Goal: Information Seeking & Learning: Learn about a topic

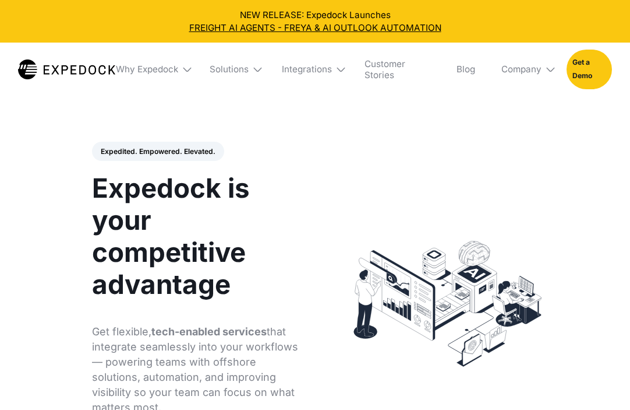
select select
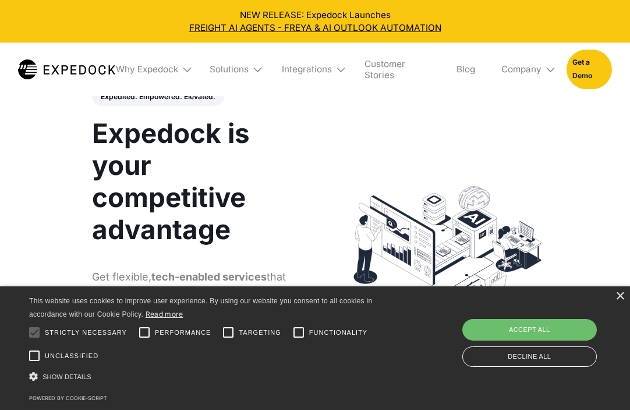
scroll to position [55, 0]
click at [619, 294] on div "×" at bounding box center [620, 296] width 9 height 9
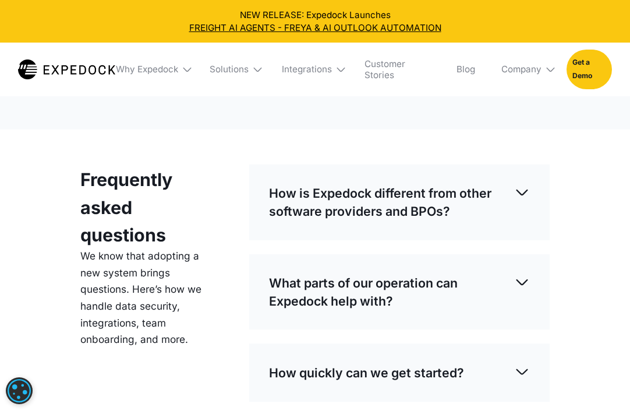
scroll to position [3107, 0]
click at [520, 184] on img at bounding box center [522, 192] width 16 height 16
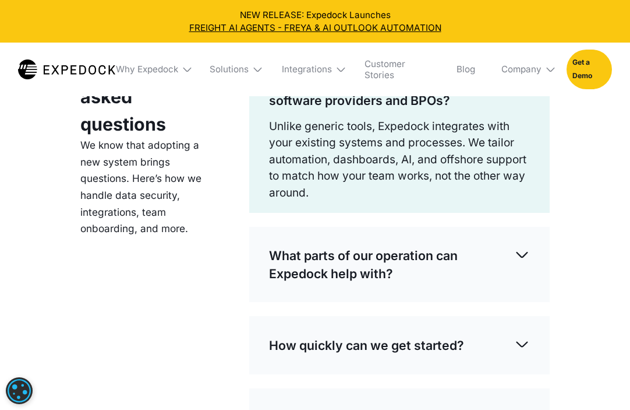
scroll to position [3218, 0]
click at [521, 246] on img at bounding box center [522, 254] width 16 height 16
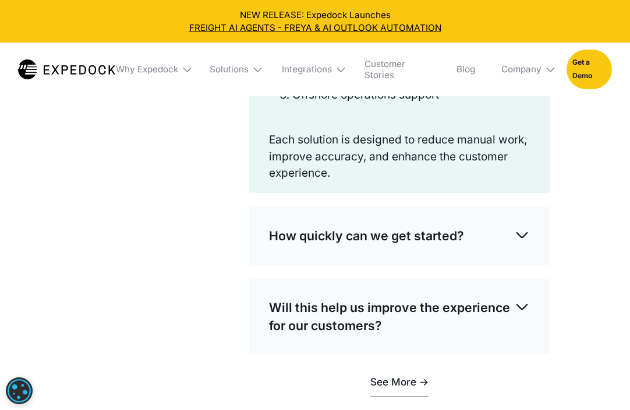
scroll to position [3501, 0]
click at [518, 226] on img at bounding box center [522, 234] width 16 height 16
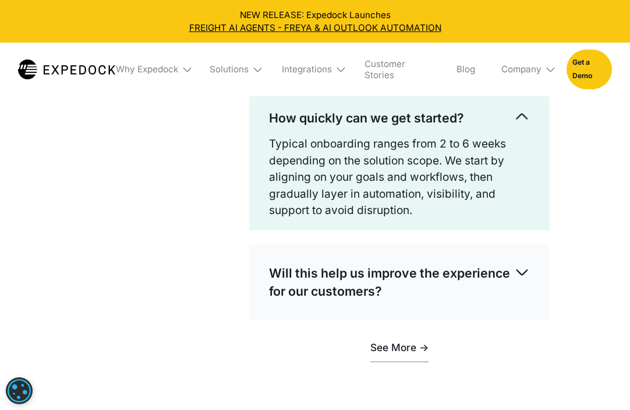
scroll to position [3618, 0]
click at [514, 263] on p "Will this help us improve the experience for our customers?" at bounding box center [391, 281] width 245 height 36
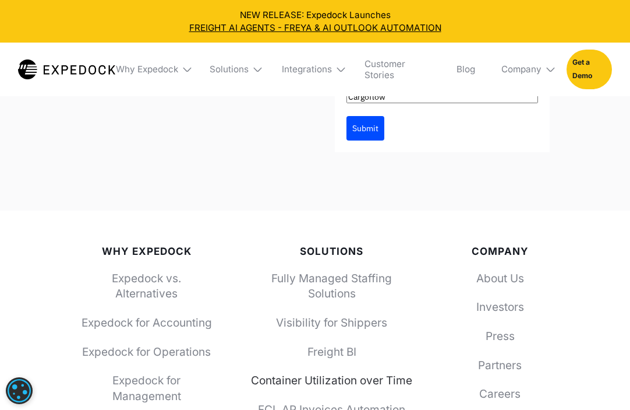
scroll to position [4415, 0]
click at [510, 270] on link "About Us" at bounding box center [500, 278] width 100 height 16
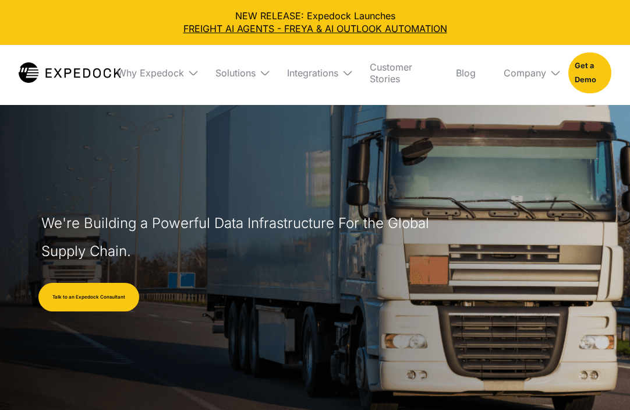
select select
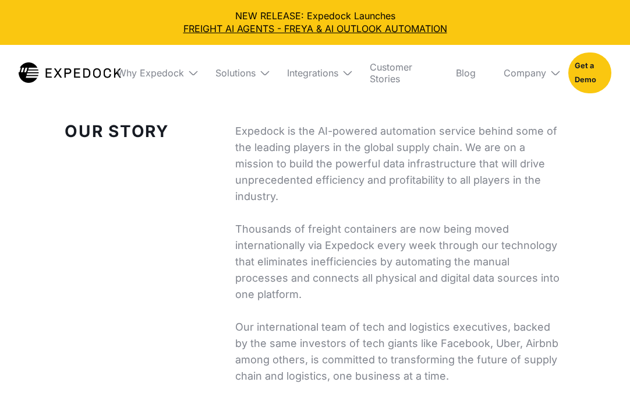
scroll to position [405, 0]
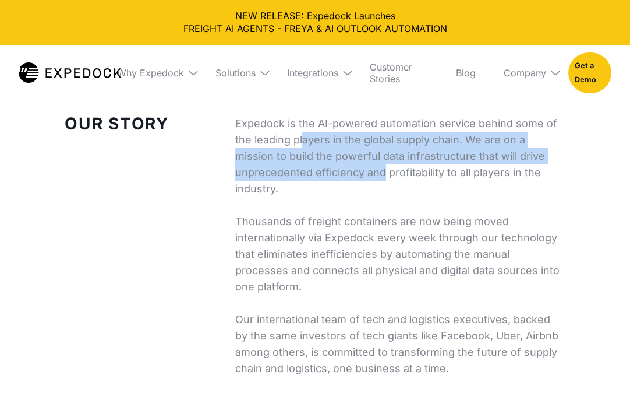
drag, startPoint x: 301, startPoint y: 135, endPoint x: 384, endPoint y: 167, distance: 89.5
click at [384, 167] on p "Expedock is the AI-powered automation service behind some of the leading player…" at bounding box center [400, 245] width 330 height 261
click at [369, 206] on p "Expedock is the AI-powered automation service behind some of the leading player…" at bounding box center [400, 245] width 330 height 261
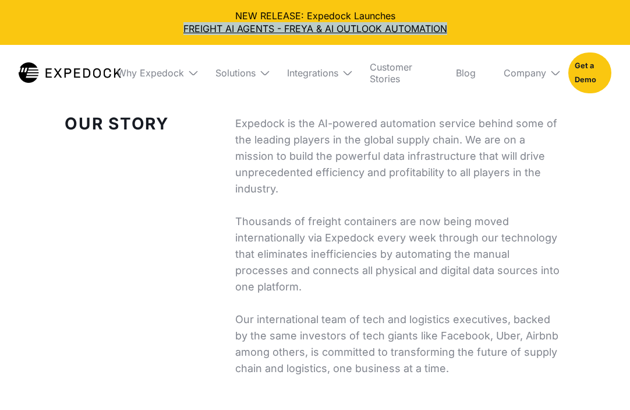
click at [327, 149] on p "Expedock is the AI-powered automation service behind some of the leading player…" at bounding box center [400, 245] width 330 height 261
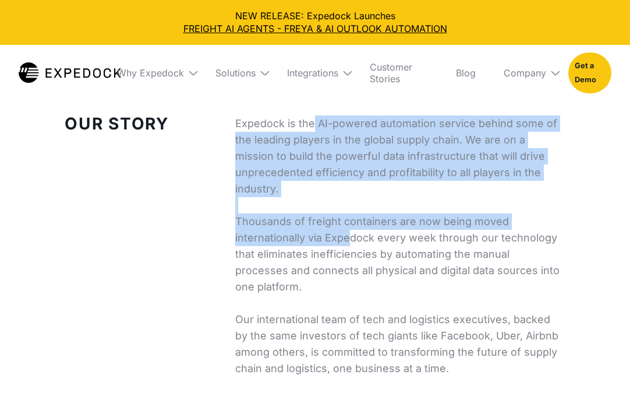
drag, startPoint x: 315, startPoint y: 124, endPoint x: 349, endPoint y: 238, distance: 119.6
click at [349, 238] on p "Expedock is the AI-powered automation service behind some of the leading player…" at bounding box center [400, 245] width 330 height 261
click at [355, 256] on p "Expedock is the AI-powered automation service behind some of the leading player…" at bounding box center [400, 245] width 330 height 261
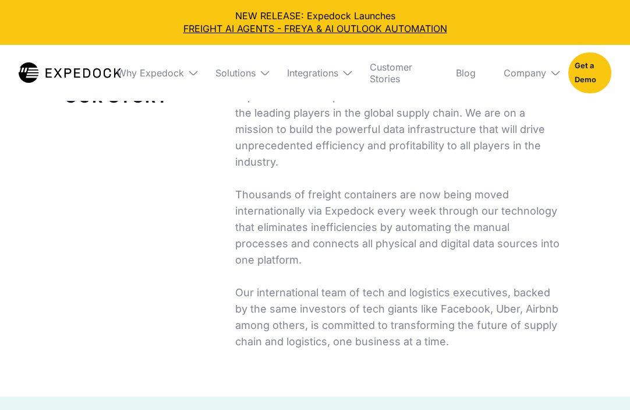
scroll to position [443, 0]
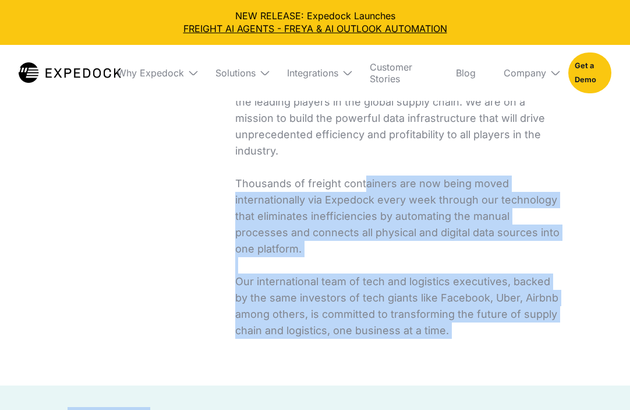
drag, startPoint x: 362, startPoint y: 184, endPoint x: 451, endPoint y: 338, distance: 178.0
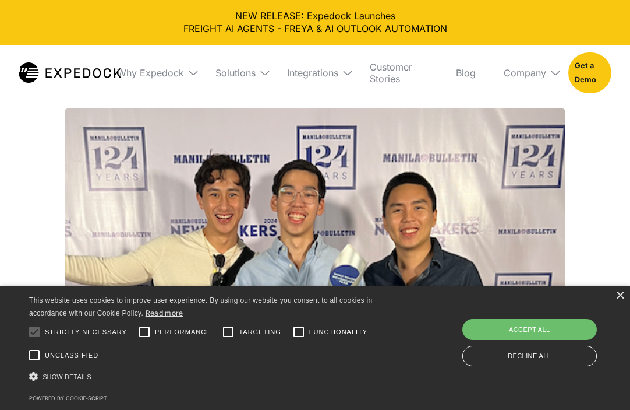
scroll to position [1612, 0]
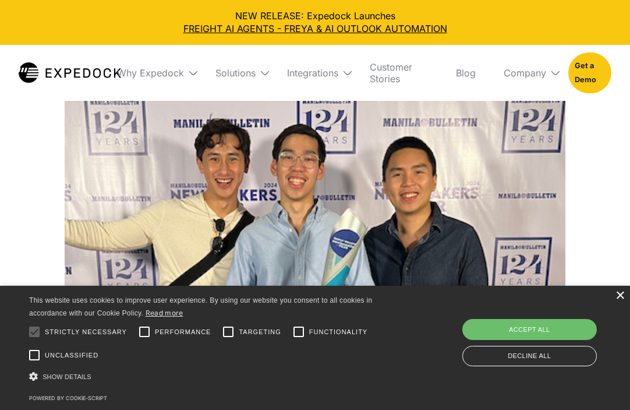
click at [619, 297] on div "×" at bounding box center [620, 295] width 9 height 9
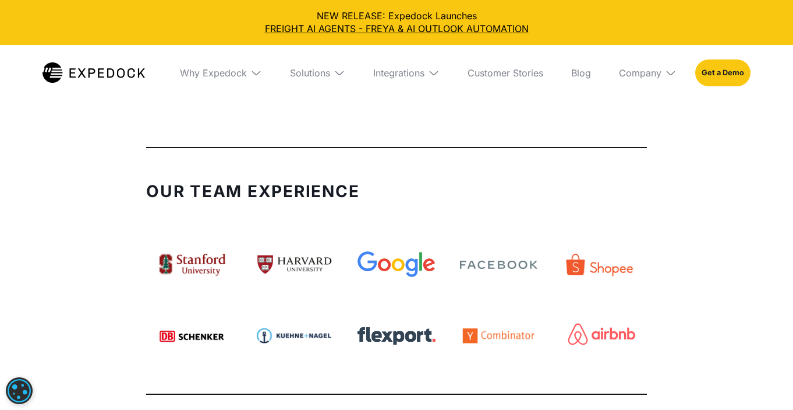
scroll to position [2663, 0]
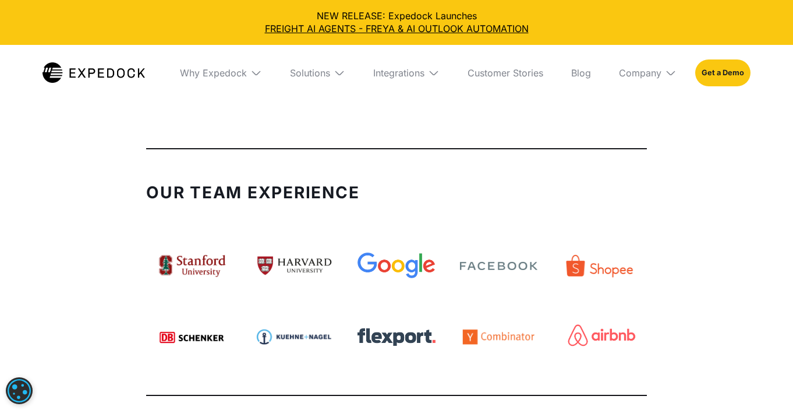
click at [623, 300] on img at bounding box center [601, 336] width 93 height 73
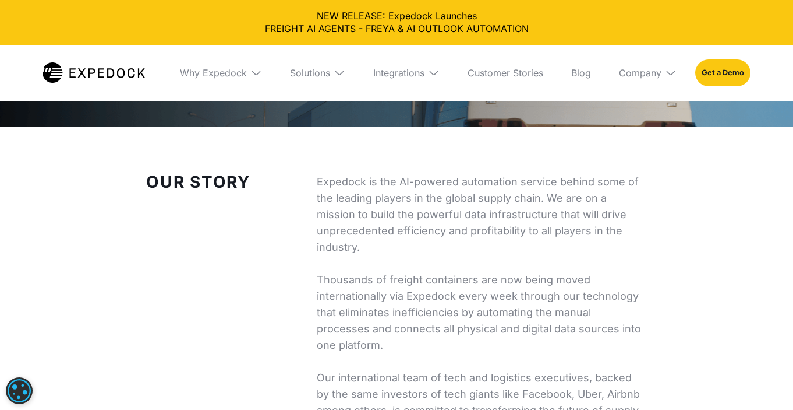
scroll to position [409, 0]
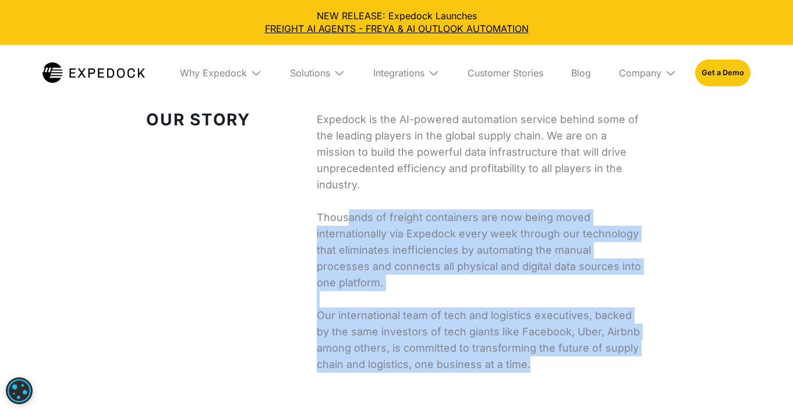
drag, startPoint x: 348, startPoint y: 217, endPoint x: 534, endPoint y: 358, distance: 233.7
click at [534, 358] on p "Expedock is the AI-powered automation service behind some of the leading player…" at bounding box center [482, 241] width 330 height 261
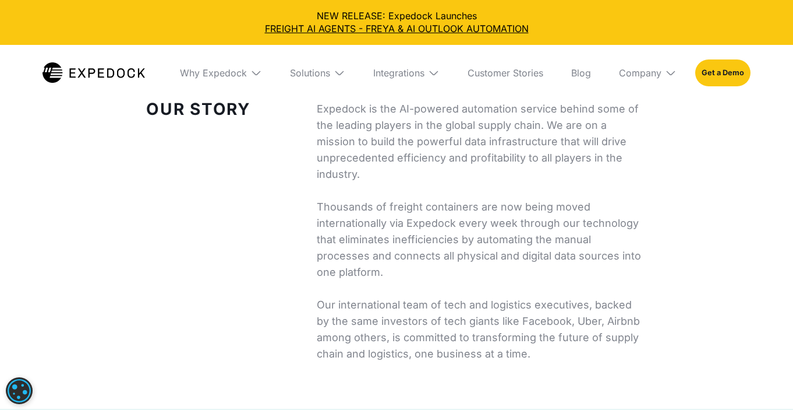
scroll to position [425, 0]
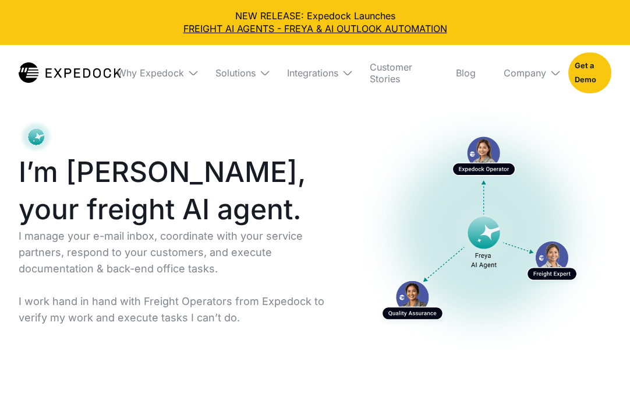
select select
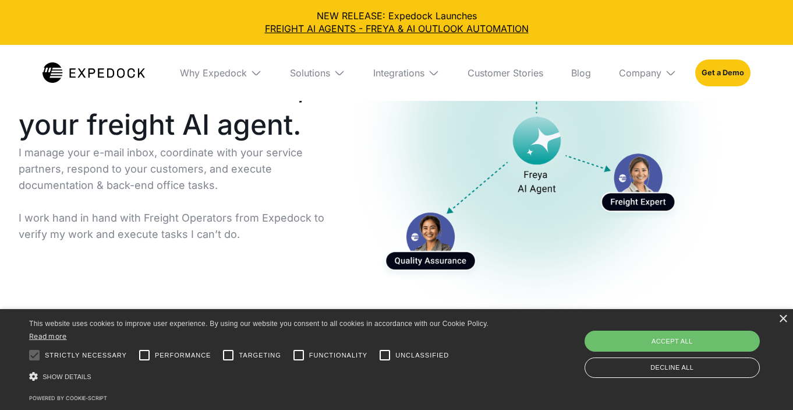
scroll to position [161, 0]
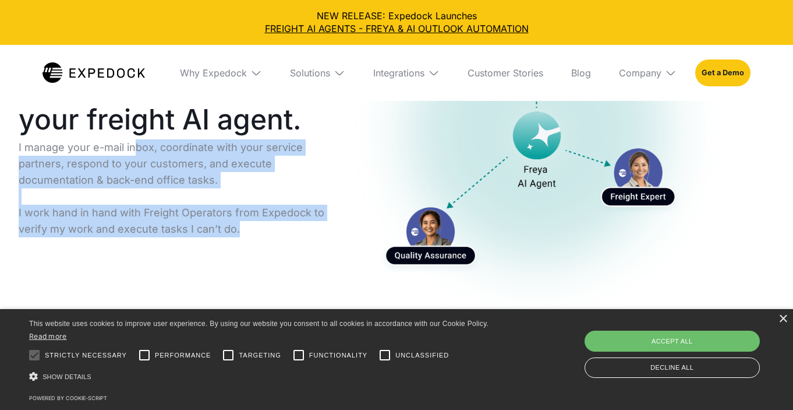
drag, startPoint x: 136, startPoint y: 161, endPoint x: 133, endPoint y: 252, distance: 90.9
click at [133, 237] on p "I manage your e-mail inbox, coordinate with your service partners, respond to y…" at bounding box center [174, 188] width 310 height 98
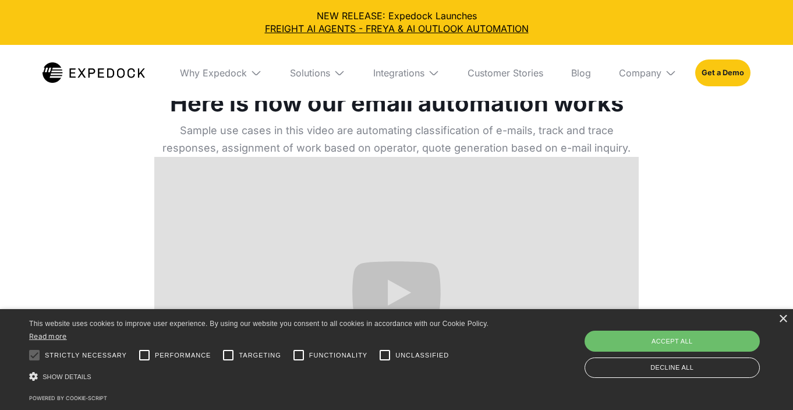
scroll to position [469, 0]
click at [630, 320] on div "×" at bounding box center [783, 319] width 9 height 9
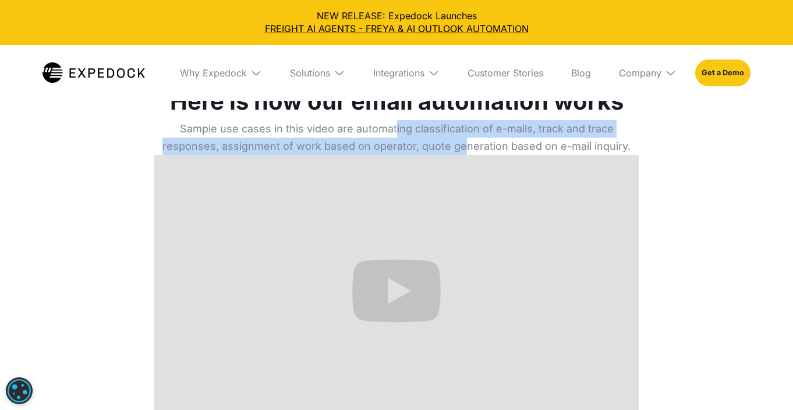
drag, startPoint x: 395, startPoint y: 166, endPoint x: 467, endPoint y: 184, distance: 73.8
click at [467, 155] on p "Sample use cases in this video are automating classification of e-mails, track …" at bounding box center [396, 137] width 485 height 35
click at [437, 155] on p "Sample use cases in this video are automating classification of e-mails, track …" at bounding box center [396, 137] width 485 height 35
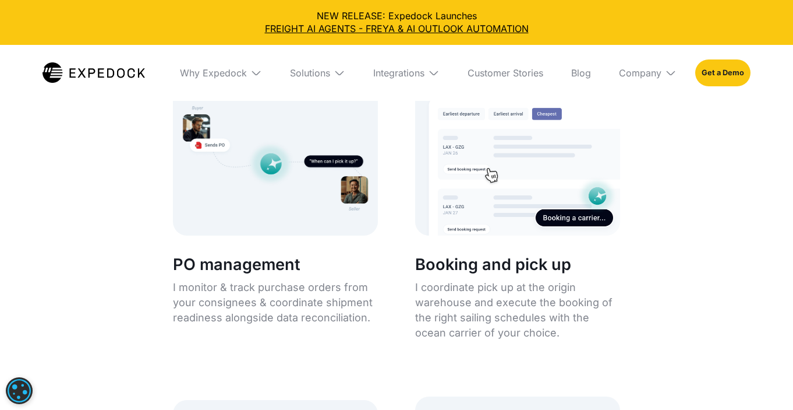
scroll to position [1269, 0]
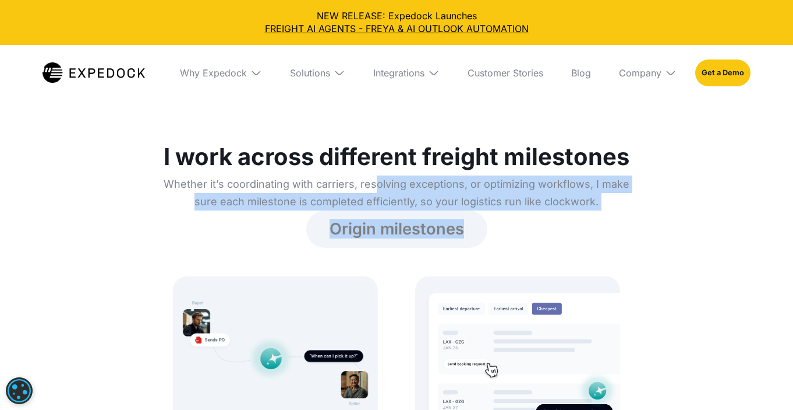
drag, startPoint x: 379, startPoint y: 223, endPoint x: 521, endPoint y: 249, distance: 144.4
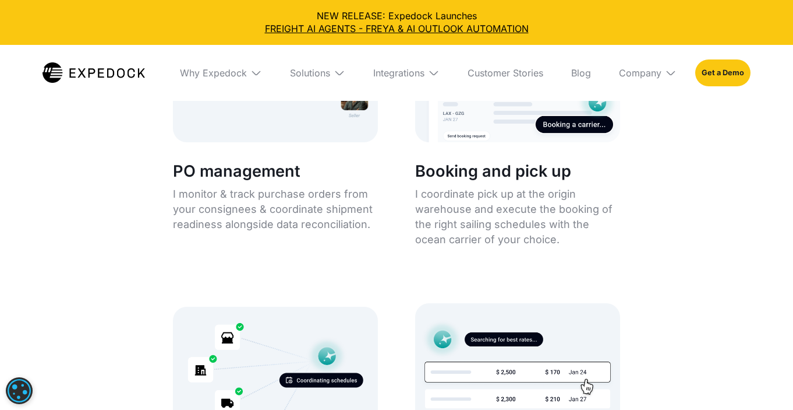
scroll to position [1560, 0]
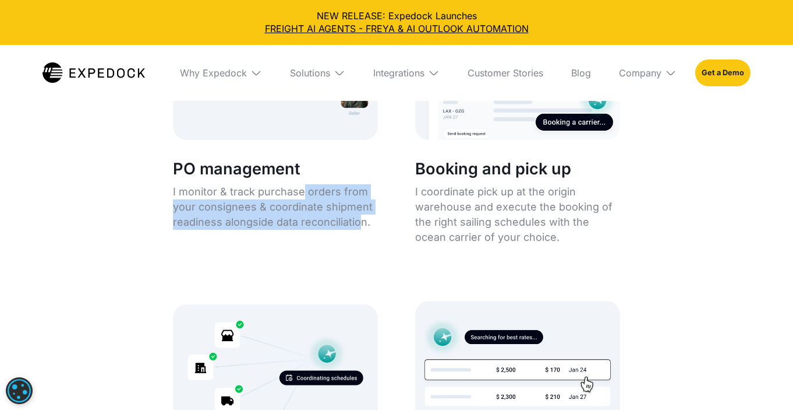
drag, startPoint x: 301, startPoint y: 231, endPoint x: 359, endPoint y: 257, distance: 64.4
click at [359, 230] on p "I monitor & track purchase orders from your consignees & coordinate shipment re…" at bounding box center [275, 206] width 205 height 45
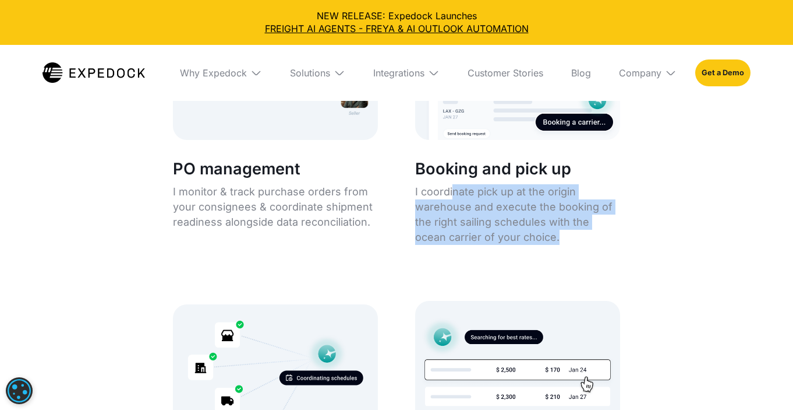
drag, startPoint x: 453, startPoint y: 230, endPoint x: 546, endPoint y: 283, distance: 106.7
click at [546, 249] on div "Booking and pick up I coordinate pick up at the origin warehouse and execute th…" at bounding box center [517, 202] width 205 height 96
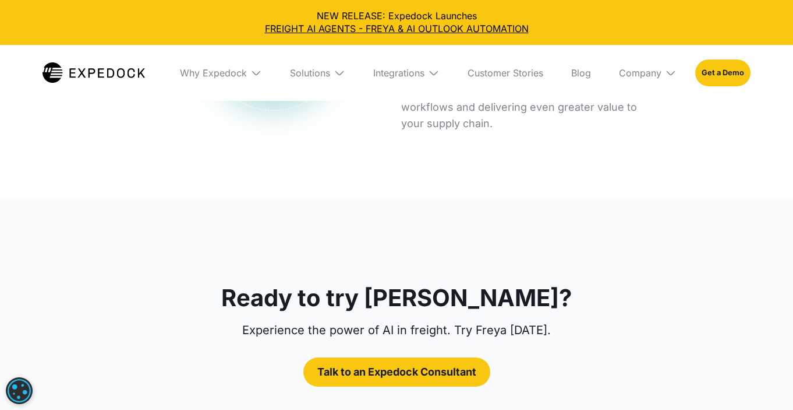
scroll to position [5230, 0]
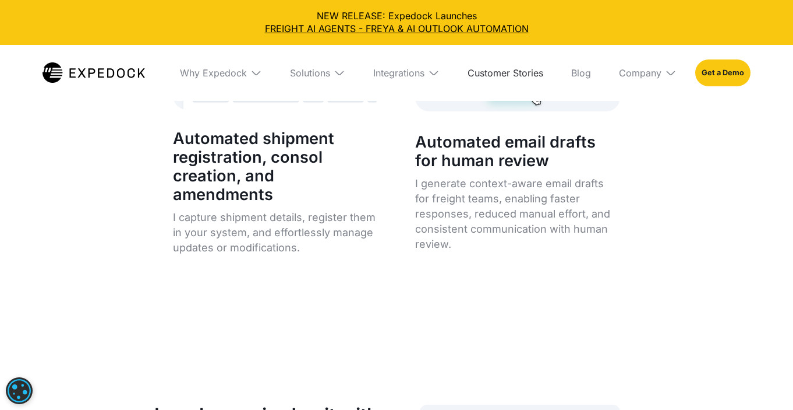
click at [487, 63] on link "Customer Stories" at bounding box center [505, 73] width 94 height 56
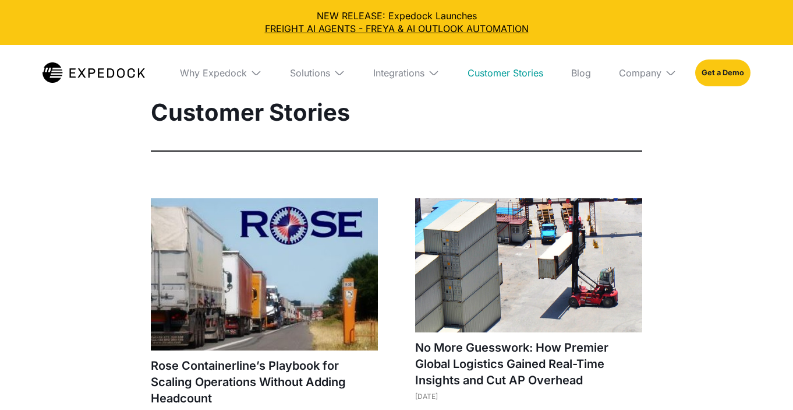
select select
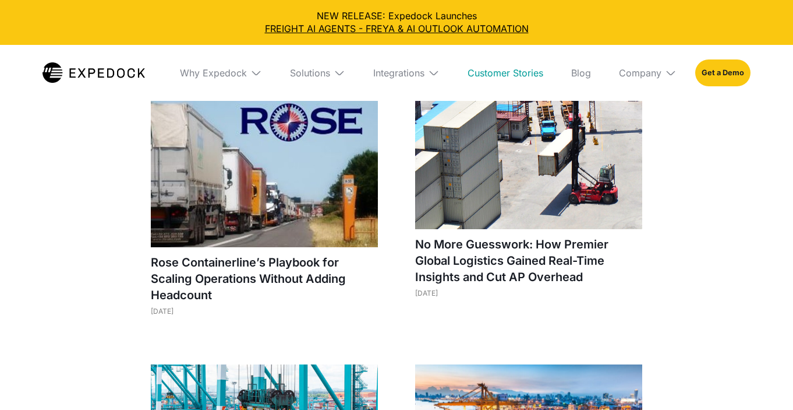
scroll to position [109, 0]
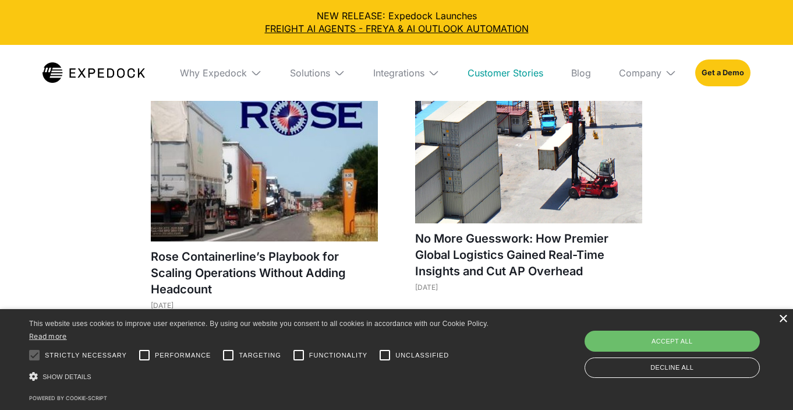
click at [785, 323] on div "×" at bounding box center [783, 319] width 9 height 9
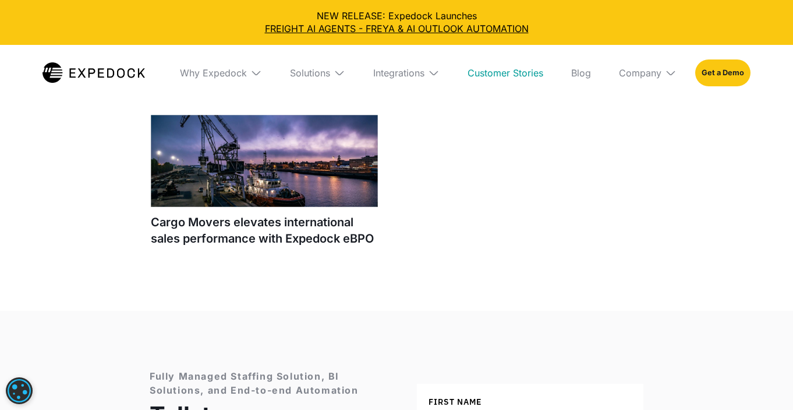
scroll to position [1352, 0]
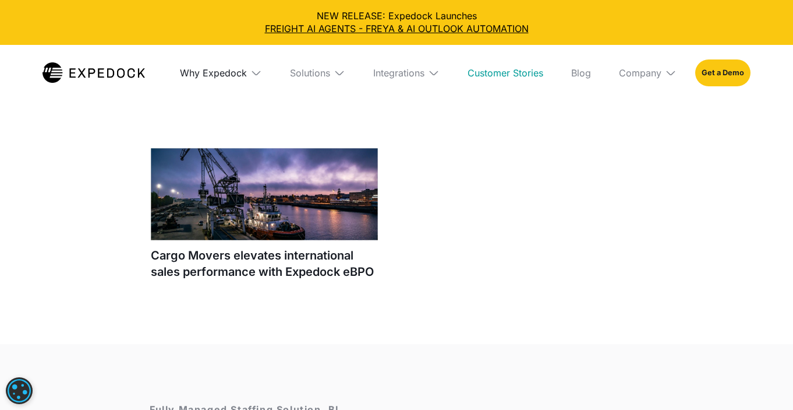
click at [232, 73] on div "Why Expedock" at bounding box center [213, 73] width 67 height 12
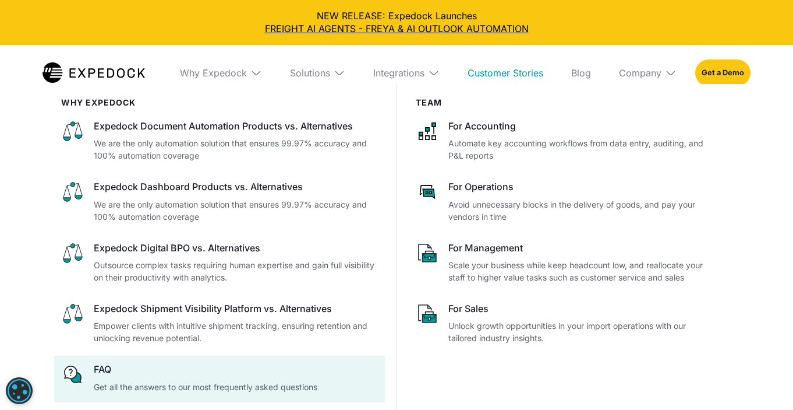
scroll to position [1734, 0]
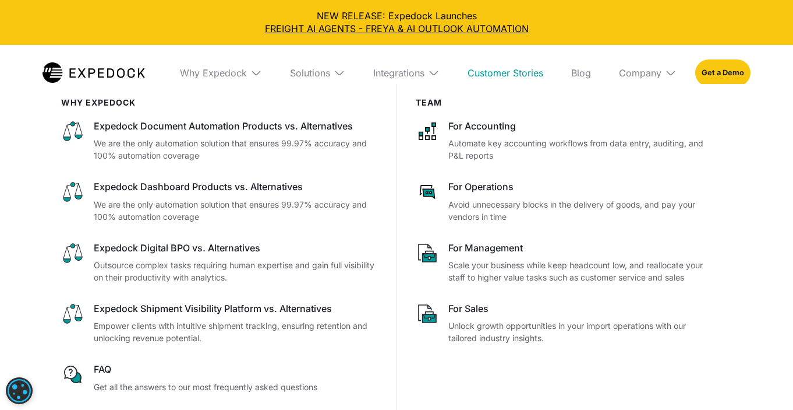
click at [121, 73] on img at bounding box center [94, 72] width 103 height 20
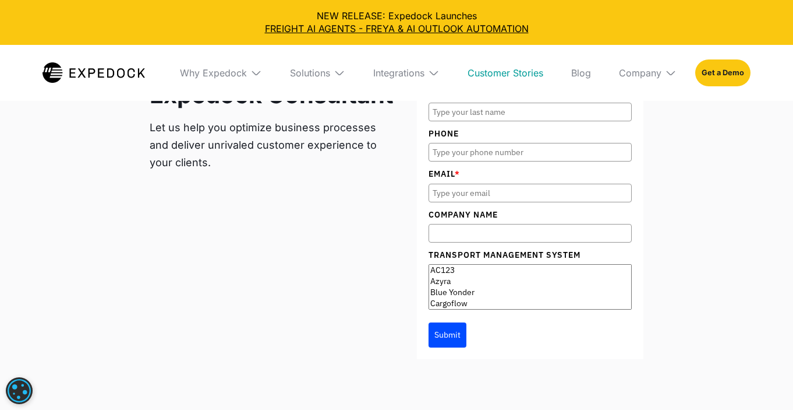
click at [121, 73] on img at bounding box center [94, 72] width 103 height 20
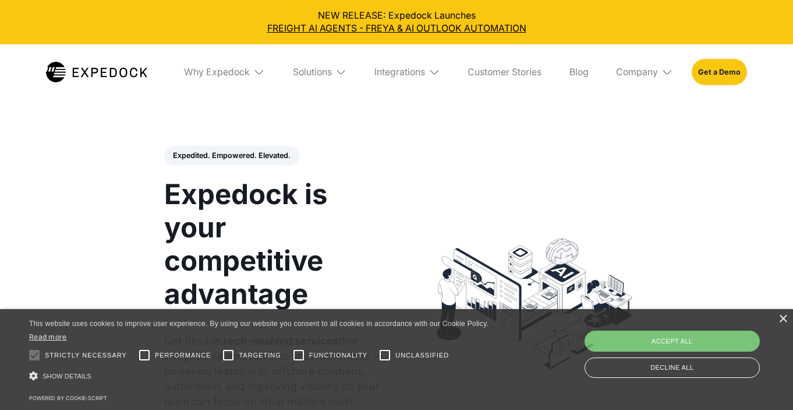
select select
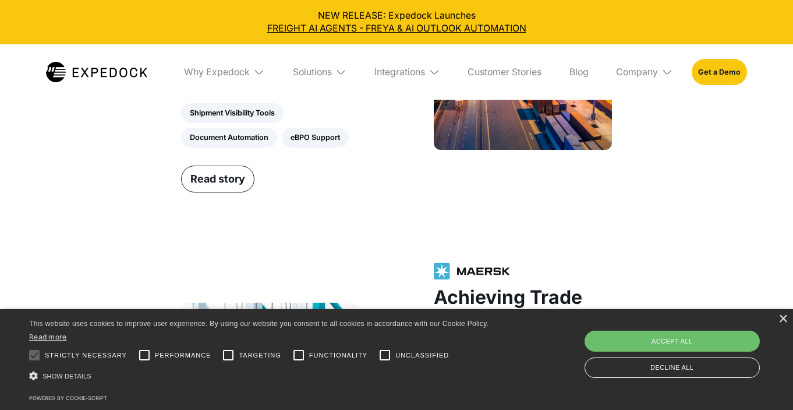
scroll to position [1403, 0]
